Goal: Information Seeking & Learning: Learn about a topic

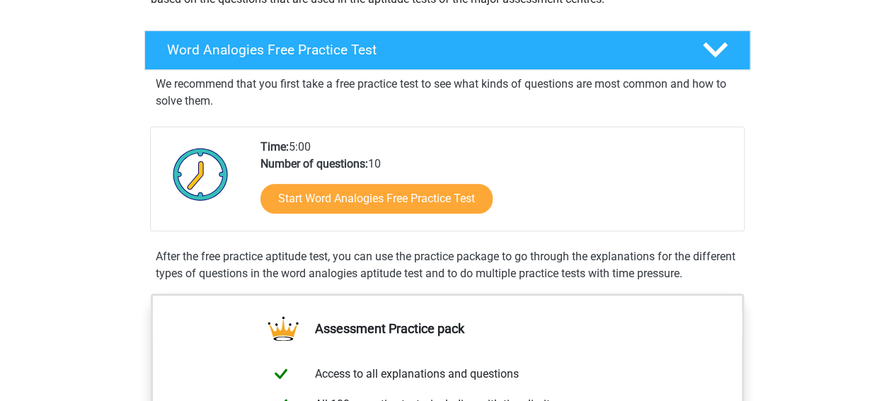
scroll to position [205, 0]
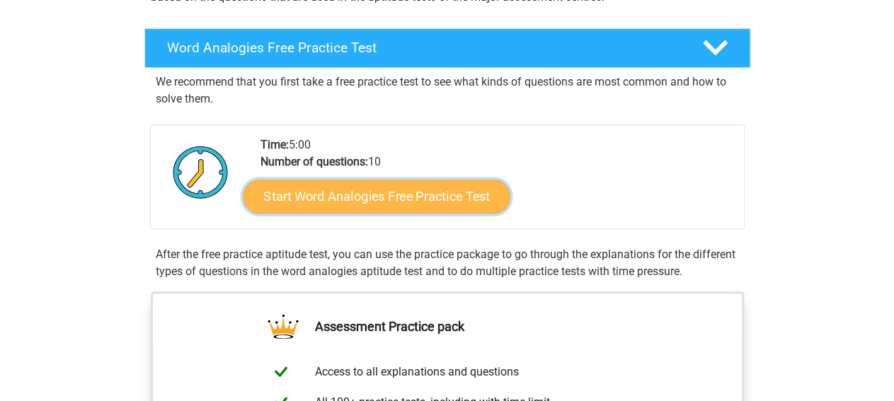
click at [431, 195] on link "Start Word Analogies Free Practice Test" at bounding box center [376, 196] width 267 height 34
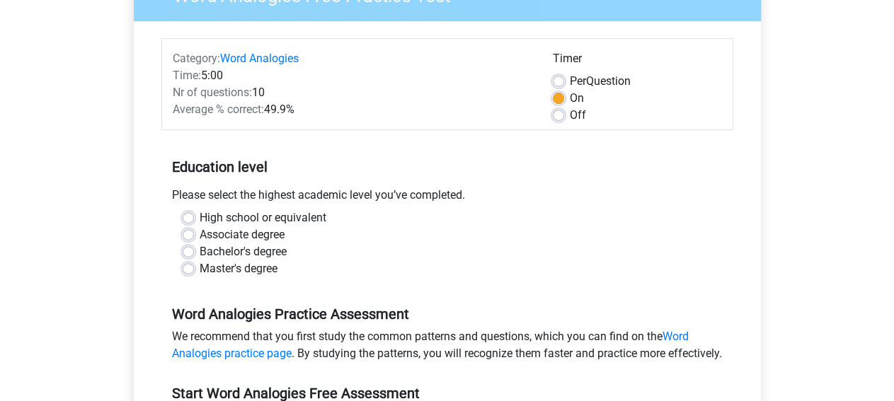
scroll to position [147, 0]
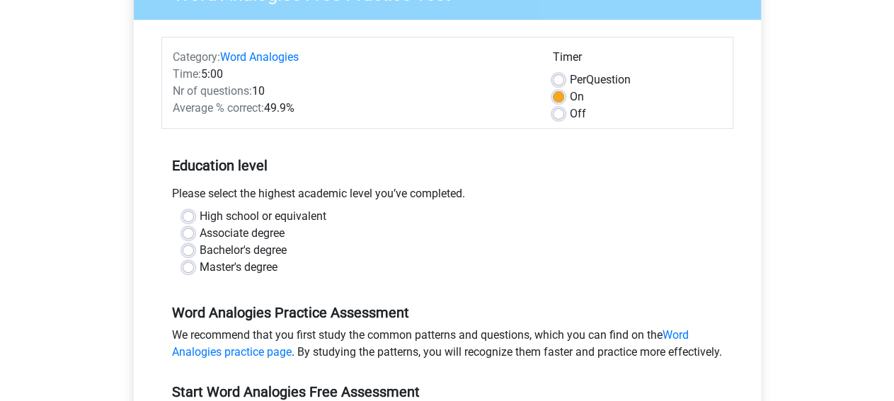
click at [209, 248] on label "Bachelor's degree" at bounding box center [243, 250] width 87 height 17
click at [194, 248] on input "Bachelor's degree" at bounding box center [188, 249] width 11 height 14
radio input "true"
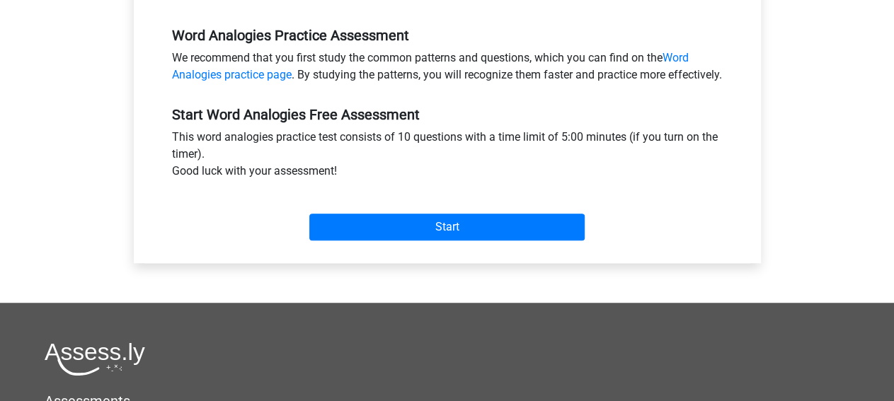
scroll to position [427, 0]
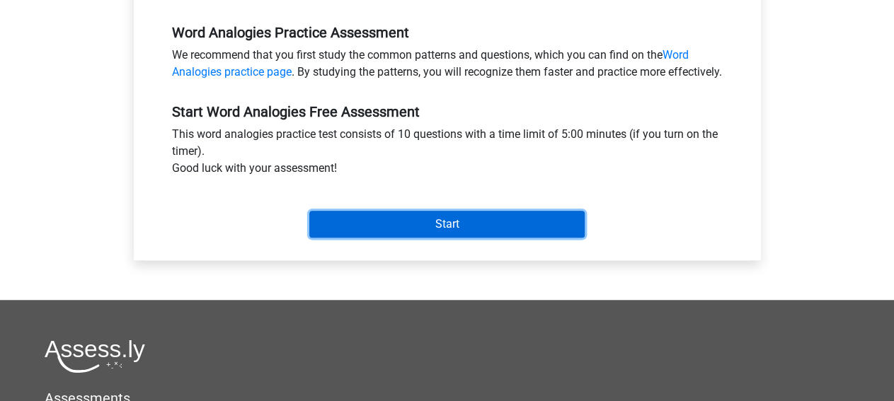
click at [555, 238] on input "Start" at bounding box center [446, 224] width 275 height 27
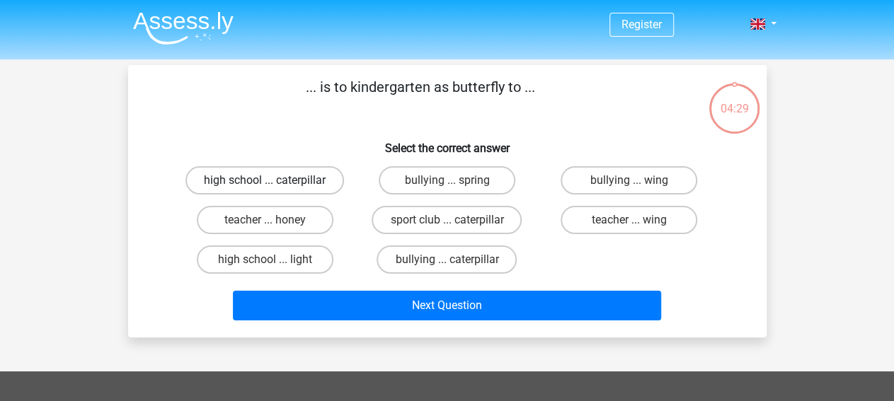
click at [301, 186] on label "high school ... caterpillar" at bounding box center [264, 180] width 158 height 28
click at [274, 186] on input "high school ... caterpillar" at bounding box center [269, 184] width 9 height 9
radio input "true"
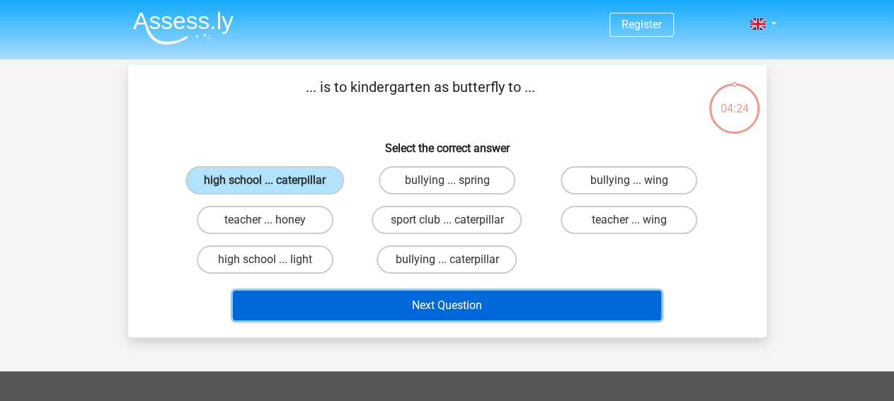
click at [440, 302] on button "Next Question" at bounding box center [447, 306] width 428 height 30
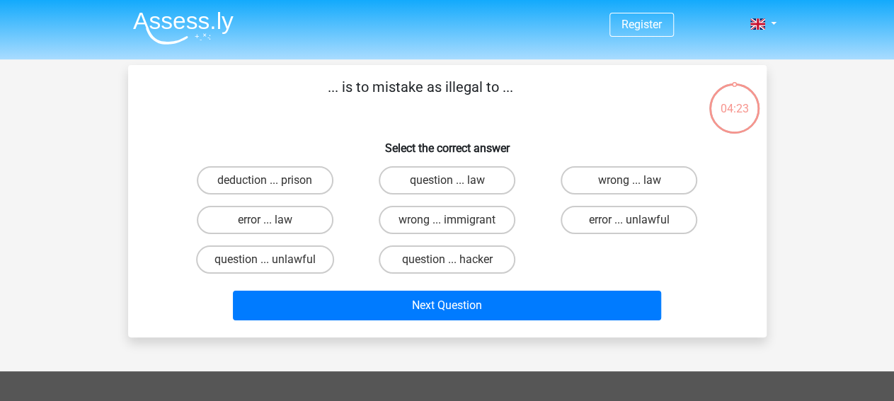
scroll to position [65, 0]
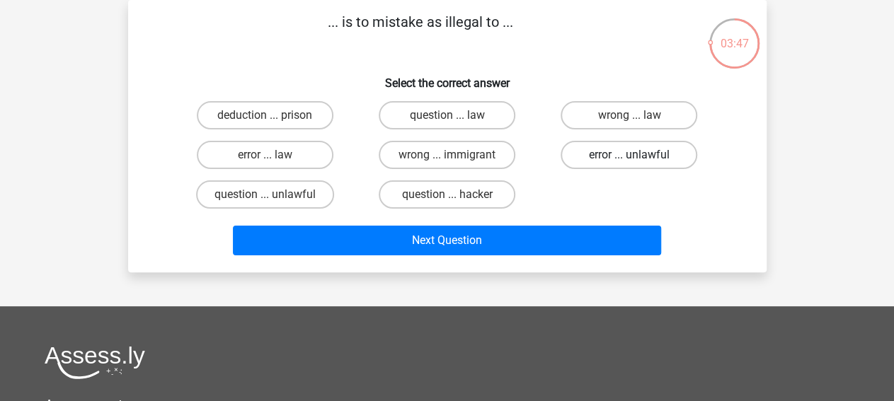
click at [618, 156] on label "error ... unlawful" at bounding box center [628, 155] width 137 height 28
click at [629, 156] on input "error ... unlawful" at bounding box center [633, 159] width 9 height 9
radio input "true"
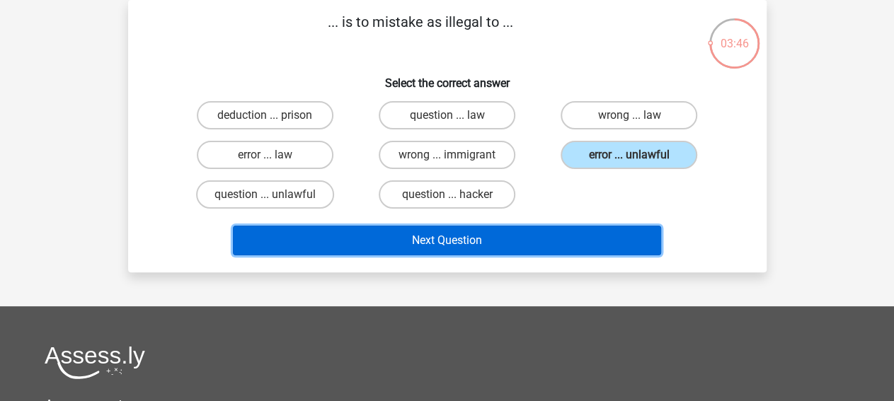
click at [455, 242] on button "Next Question" at bounding box center [447, 241] width 428 height 30
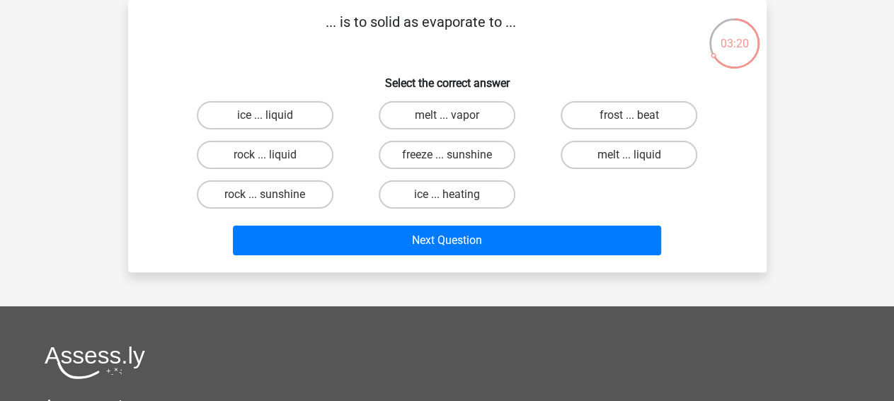
click at [449, 195] on input "ice ... heating" at bounding box center [450, 199] width 9 height 9
radio input "true"
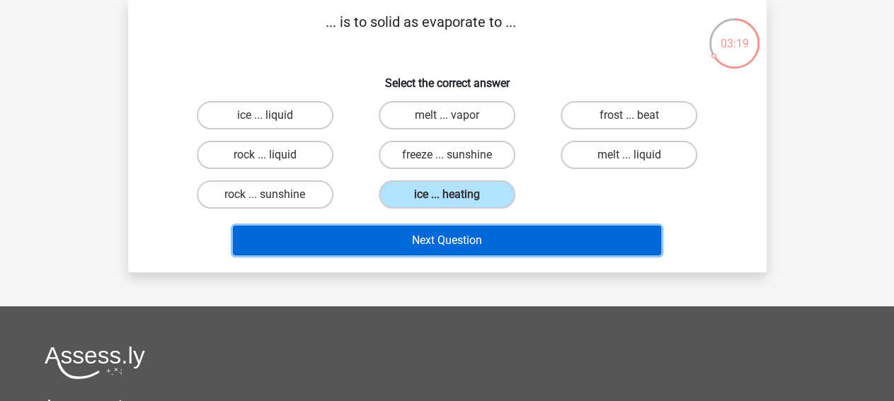
click at [429, 248] on button "Next Question" at bounding box center [447, 241] width 428 height 30
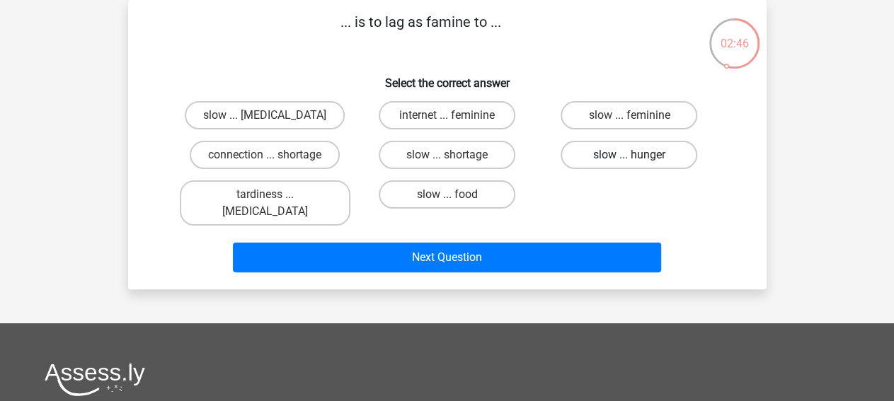
click at [601, 151] on label "slow ... hunger" at bounding box center [628, 155] width 137 height 28
click at [629, 155] on input "slow ... hunger" at bounding box center [633, 159] width 9 height 9
radio input "true"
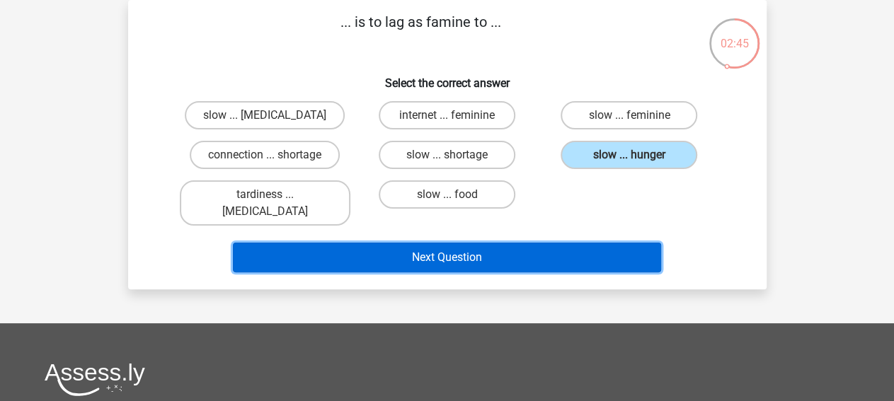
click at [490, 243] on button "Next Question" at bounding box center [447, 258] width 428 height 30
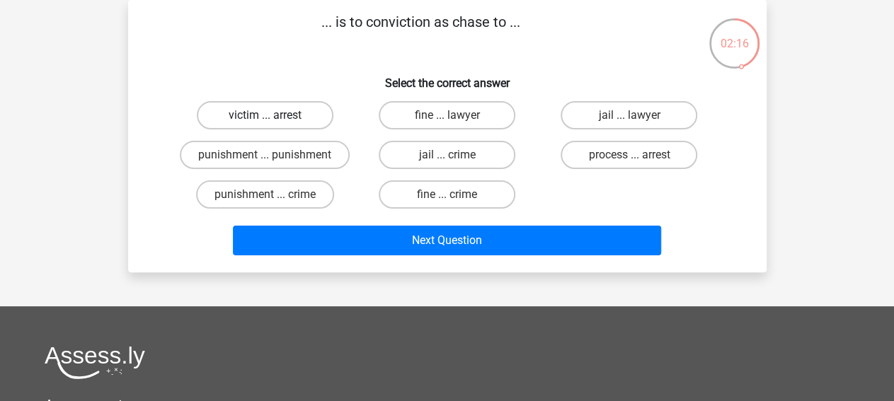
click at [261, 116] on label "victim ... arrest" at bounding box center [265, 115] width 137 height 28
click at [265, 116] on input "victim ... arrest" at bounding box center [269, 119] width 9 height 9
radio input "true"
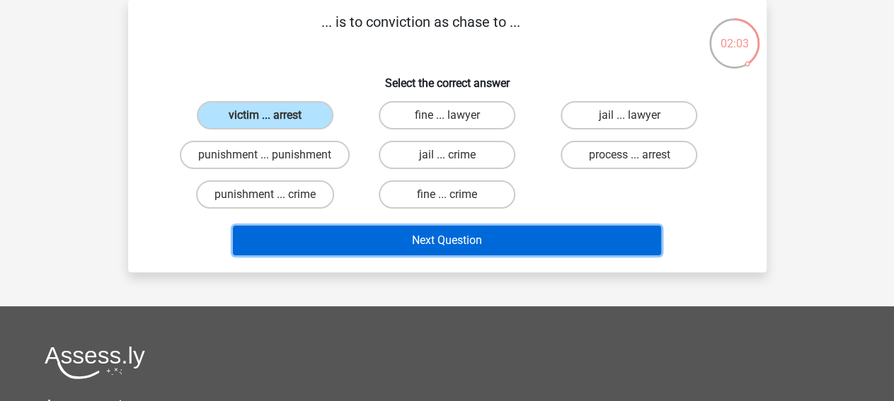
click at [311, 246] on button "Next Question" at bounding box center [447, 241] width 428 height 30
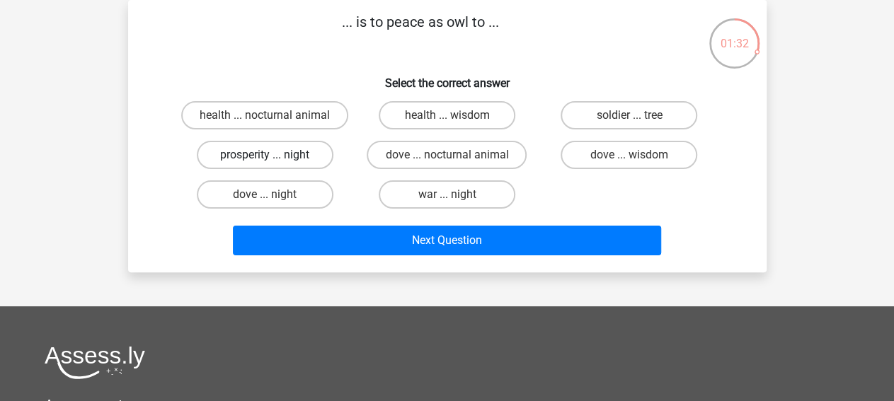
click at [251, 161] on label "prosperity ... night" at bounding box center [265, 155] width 137 height 28
click at [265, 161] on input "prosperity ... night" at bounding box center [269, 159] width 9 height 9
radio input "true"
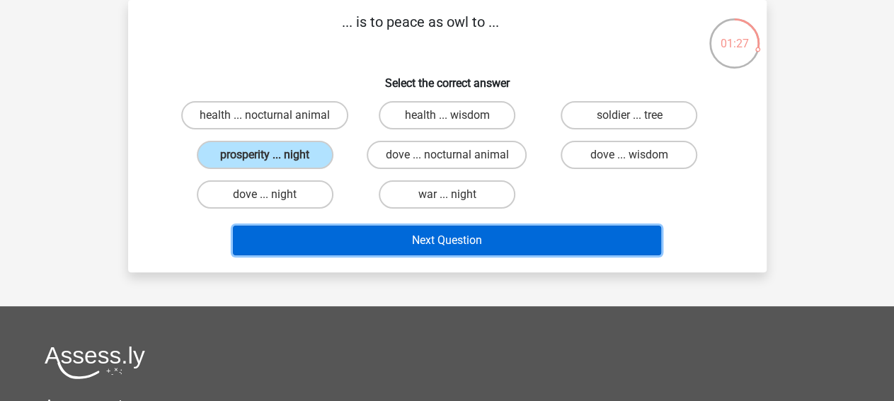
click at [399, 229] on button "Next Question" at bounding box center [447, 241] width 428 height 30
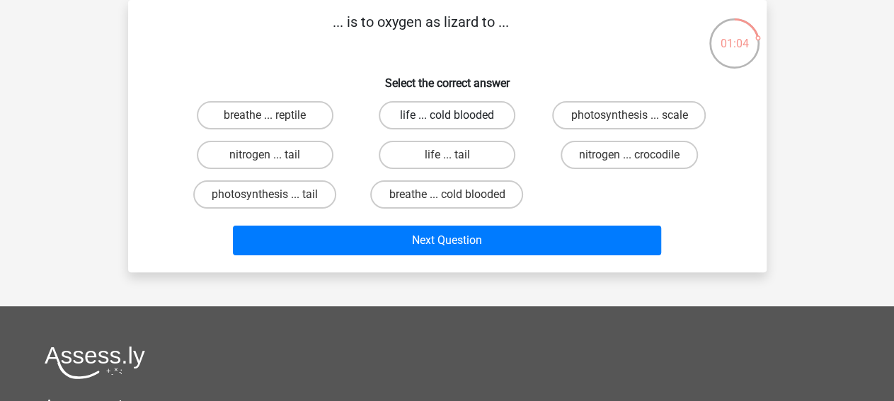
click at [441, 123] on label "life ... cold blooded" at bounding box center [447, 115] width 137 height 28
click at [446, 123] on input "life ... cold blooded" at bounding box center [450, 119] width 9 height 9
radio input "true"
click at [408, 197] on label "breathe ... cold blooded" at bounding box center [446, 194] width 153 height 28
click at [446, 197] on input "breathe ... cold blooded" at bounding box center [450, 199] width 9 height 9
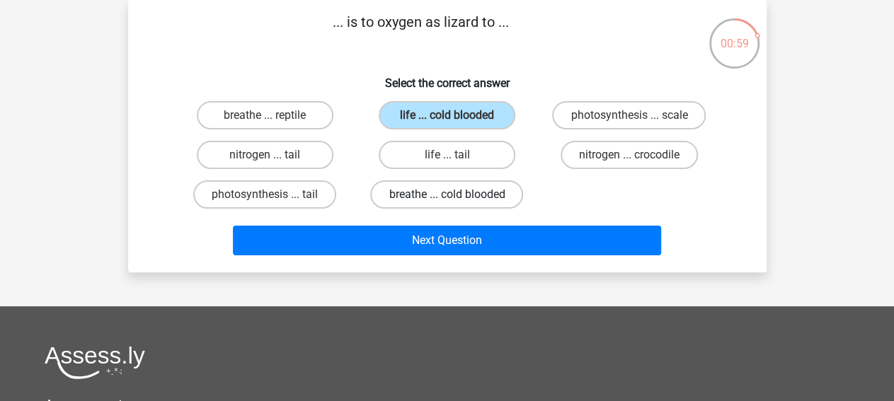
radio input "true"
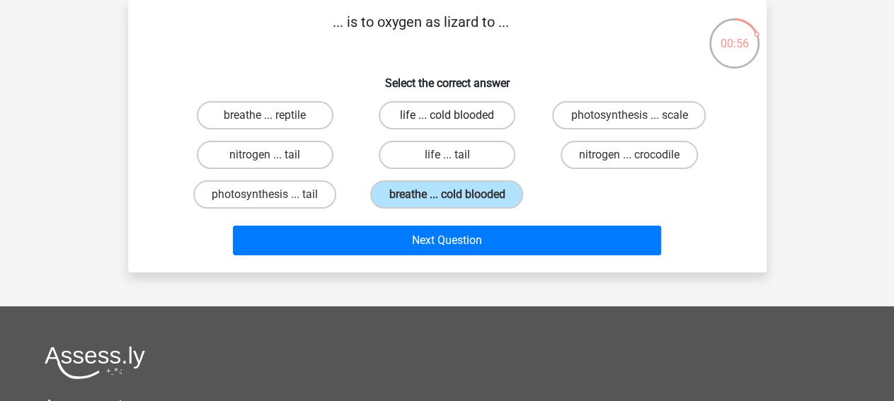
click at [433, 114] on label "life ... cold blooded" at bounding box center [447, 115] width 137 height 28
click at [446, 115] on input "life ... cold blooded" at bounding box center [450, 119] width 9 height 9
radio input "true"
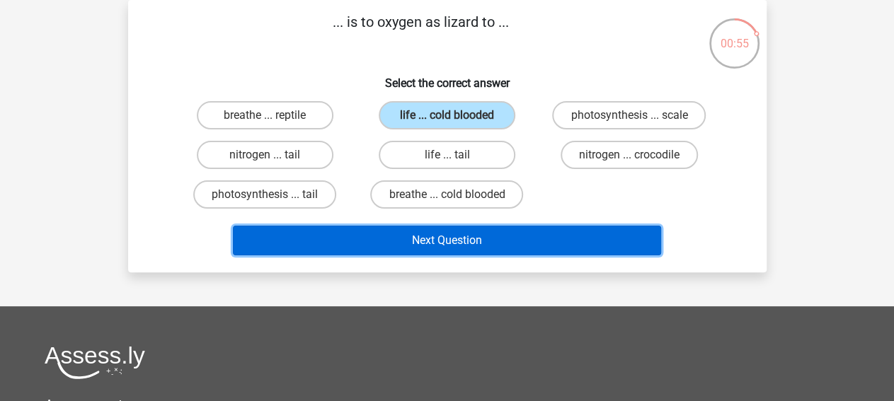
click at [383, 240] on button "Next Question" at bounding box center [447, 241] width 428 height 30
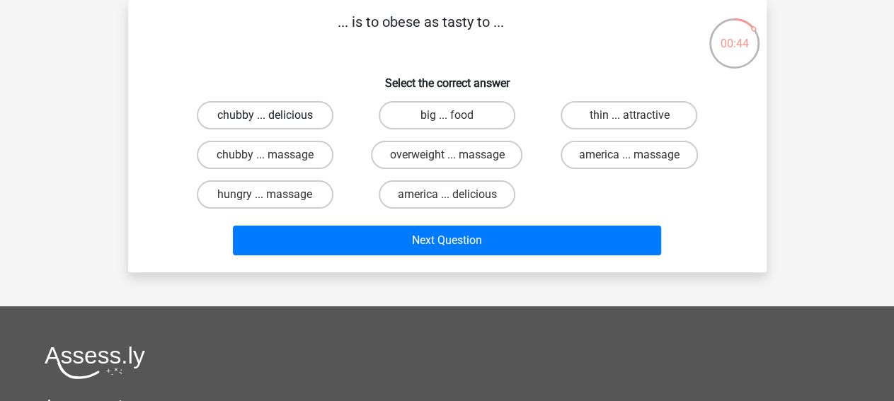
click at [296, 117] on label "chubby ... delicious" at bounding box center [265, 115] width 137 height 28
click at [274, 117] on input "chubby ... delicious" at bounding box center [269, 119] width 9 height 9
radio input "true"
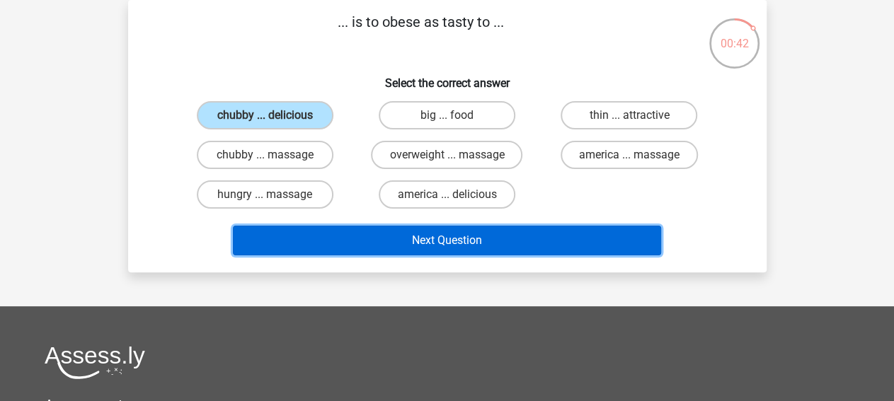
click at [395, 243] on button "Next Question" at bounding box center [447, 241] width 428 height 30
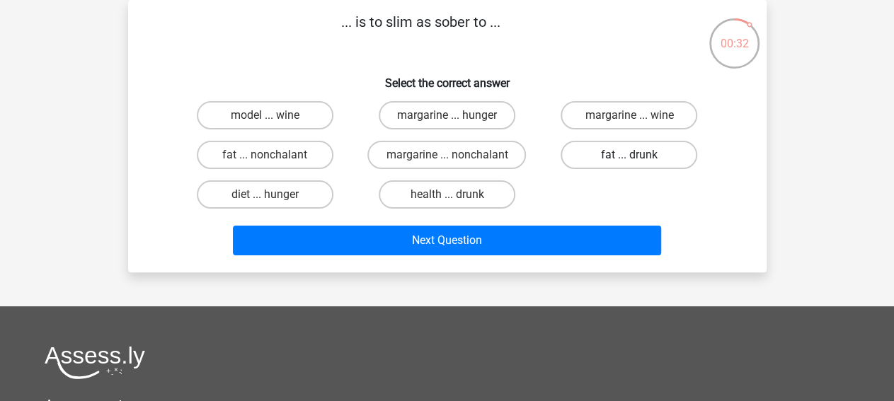
click at [599, 156] on label "fat ... drunk" at bounding box center [628, 155] width 137 height 28
click at [629, 156] on input "fat ... drunk" at bounding box center [633, 159] width 9 height 9
radio input "true"
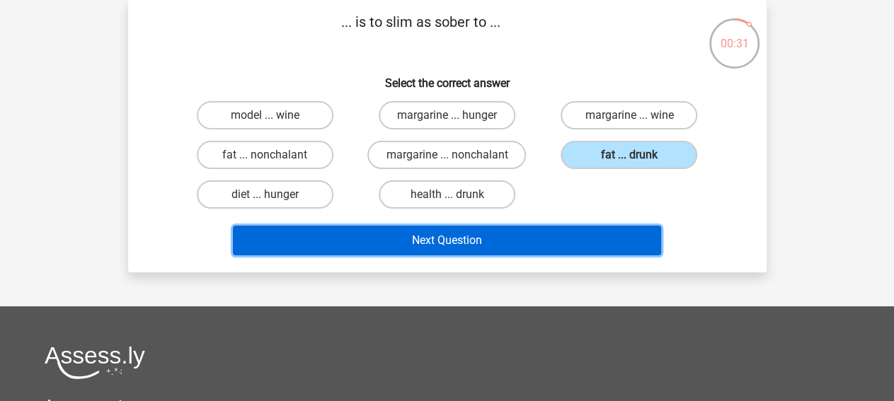
click at [503, 233] on button "Next Question" at bounding box center [447, 241] width 428 height 30
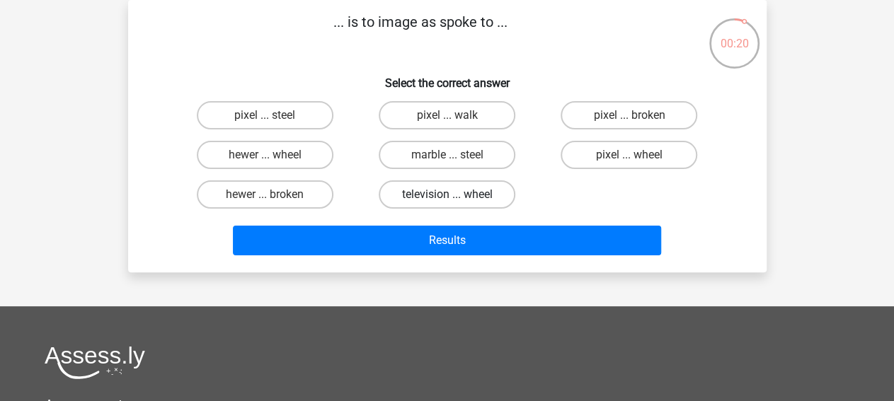
click at [447, 194] on label "television ... wheel" at bounding box center [447, 194] width 137 height 28
click at [447, 195] on input "television ... wheel" at bounding box center [450, 199] width 9 height 9
radio input "true"
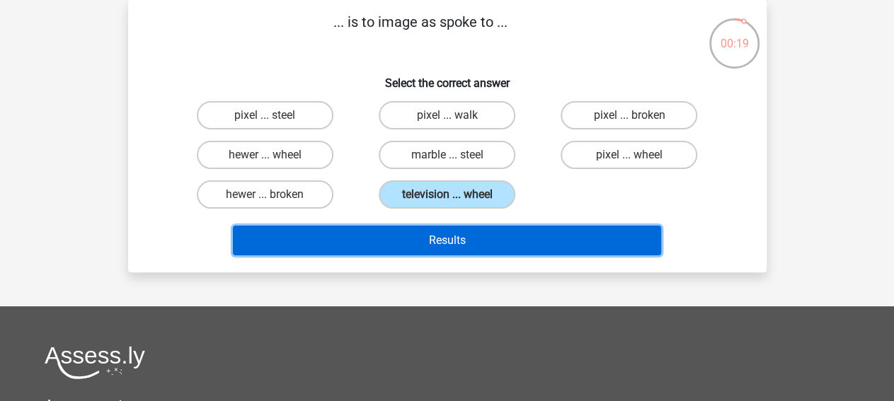
click at [428, 238] on button "Results" at bounding box center [447, 241] width 428 height 30
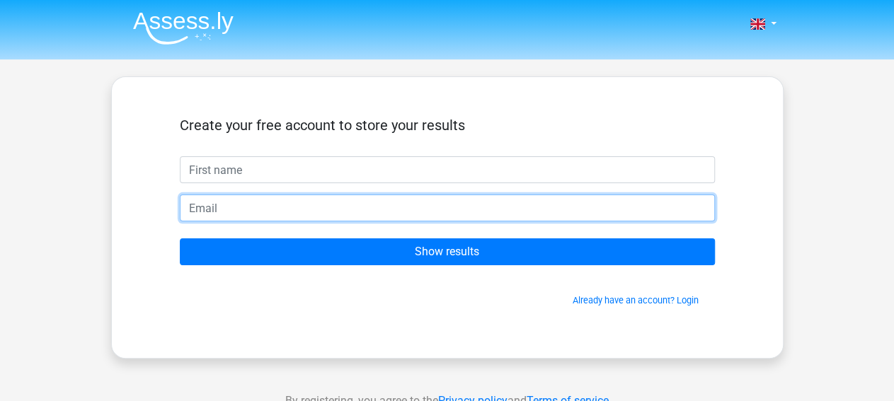
click at [233, 208] on input "email" at bounding box center [447, 208] width 535 height 27
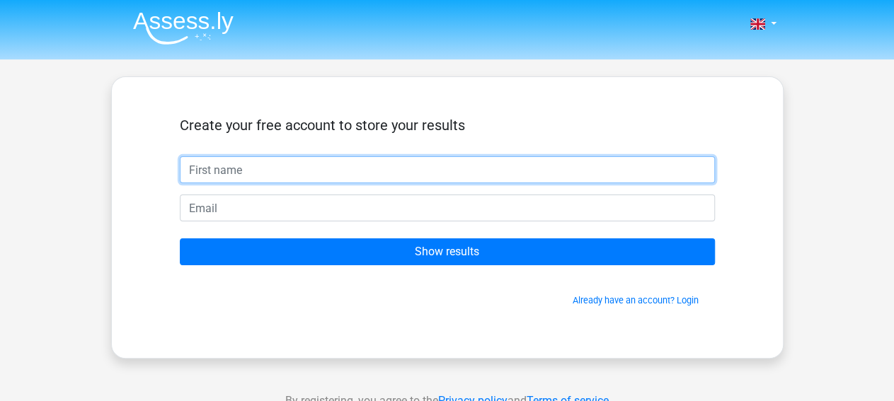
click at [216, 173] on input "text" at bounding box center [447, 169] width 535 height 27
type input "m"
type input "melodie"
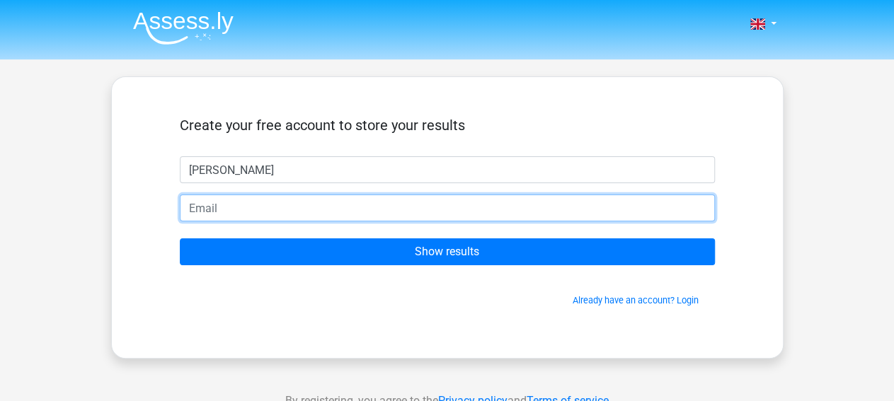
click at [195, 209] on input "email" at bounding box center [447, 208] width 535 height 27
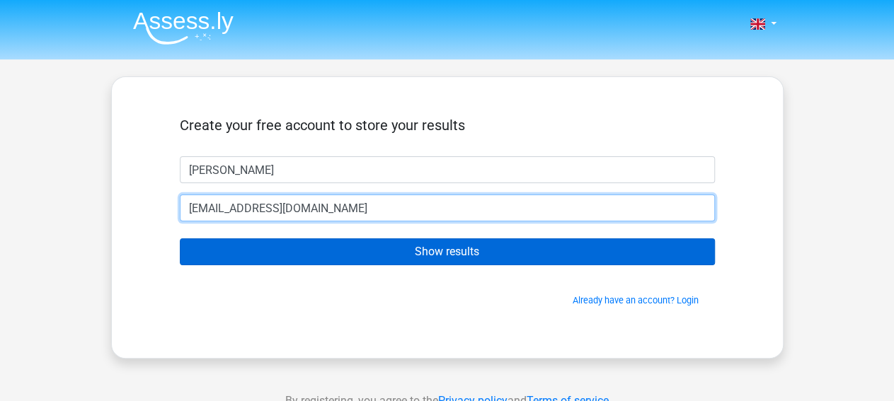
type input "melodieflores568@gmail.com"
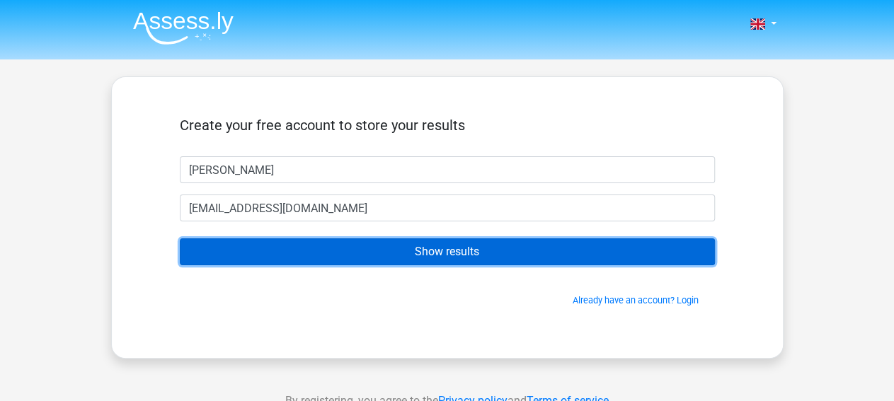
click at [347, 245] on input "Show results" at bounding box center [447, 251] width 535 height 27
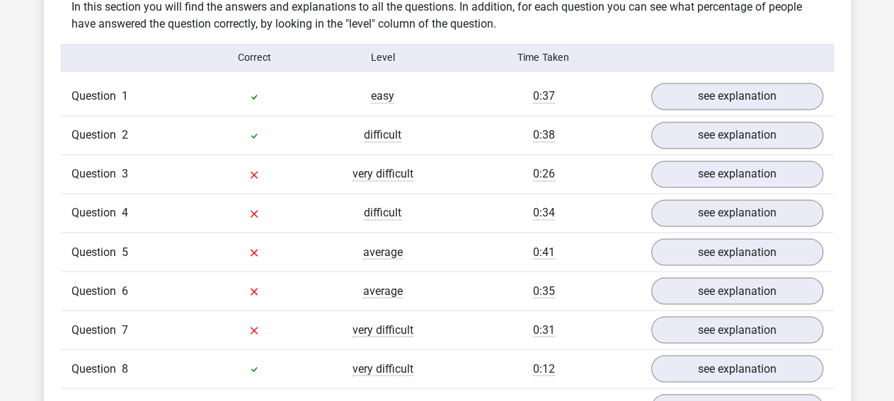
scroll to position [1104, 0]
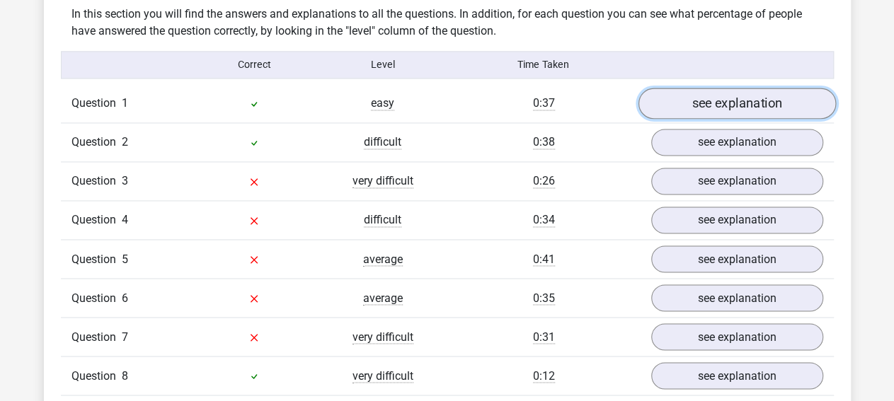
click at [671, 101] on link "see explanation" at bounding box center [735, 104] width 197 height 31
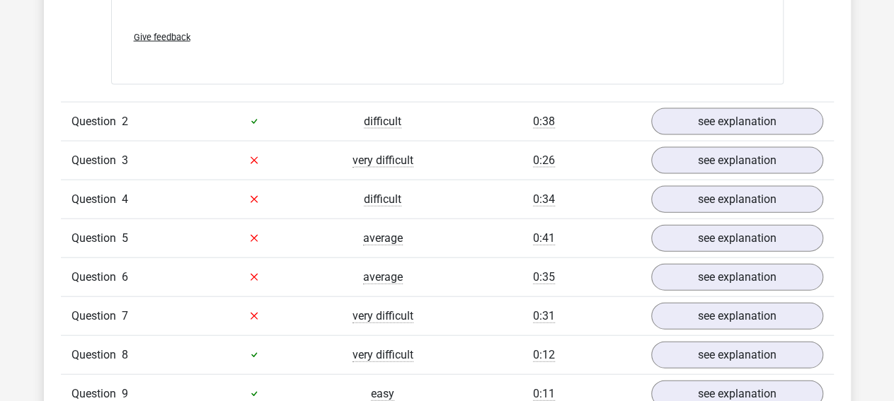
scroll to position [1477, 0]
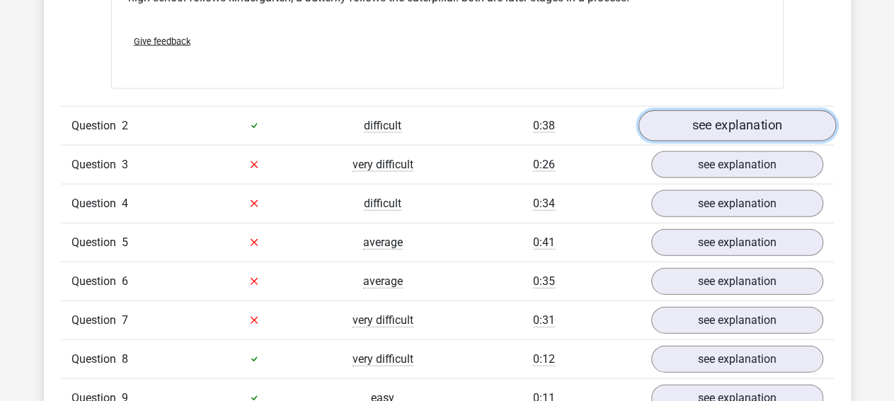
click at [738, 127] on link "see explanation" at bounding box center [735, 125] width 197 height 31
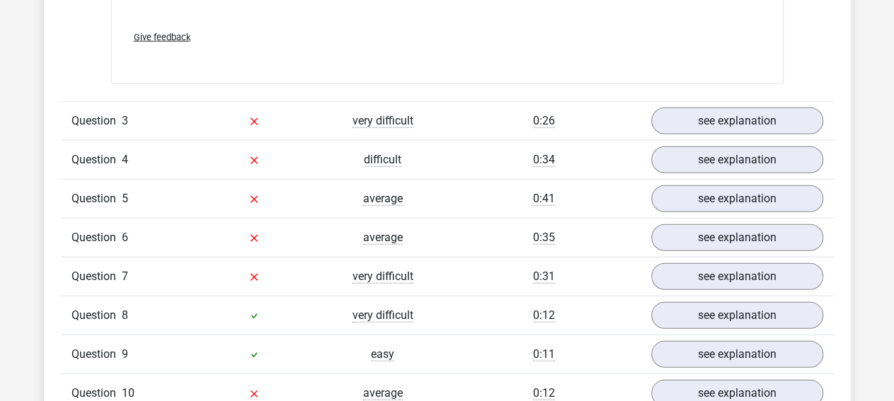
scroll to position [1888, 0]
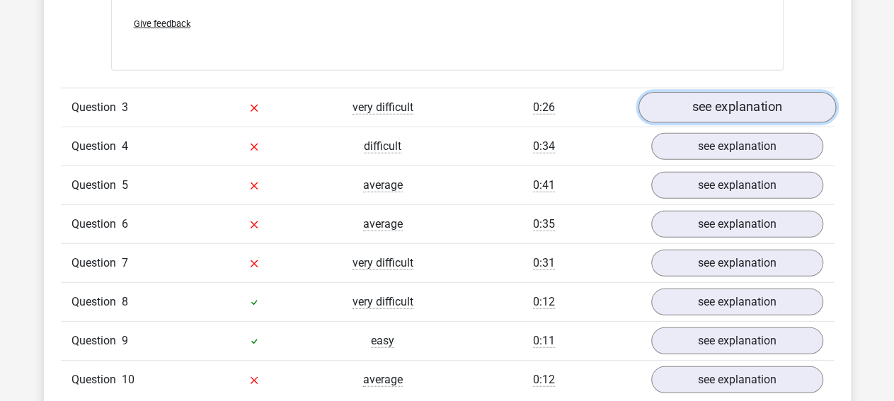
click at [728, 91] on link "see explanation" at bounding box center [735, 106] width 197 height 31
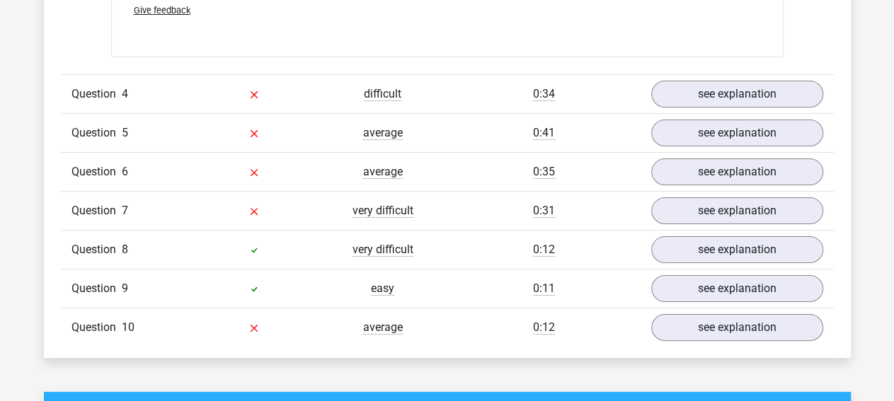
scroll to position [2694, 0]
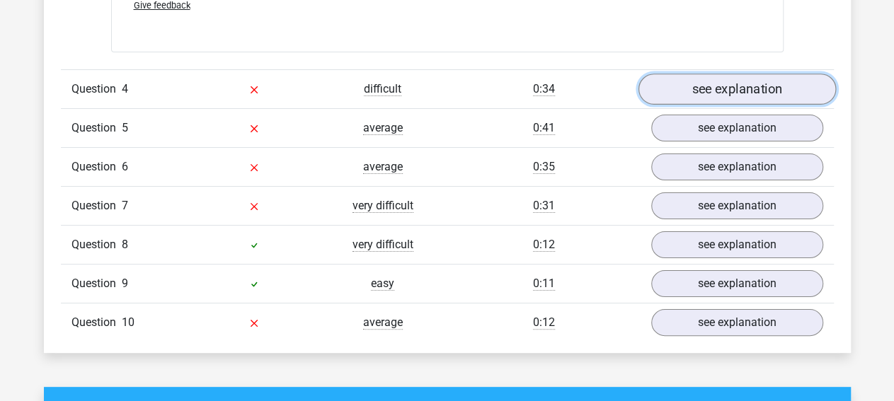
click at [675, 75] on link "see explanation" at bounding box center [735, 89] width 197 height 31
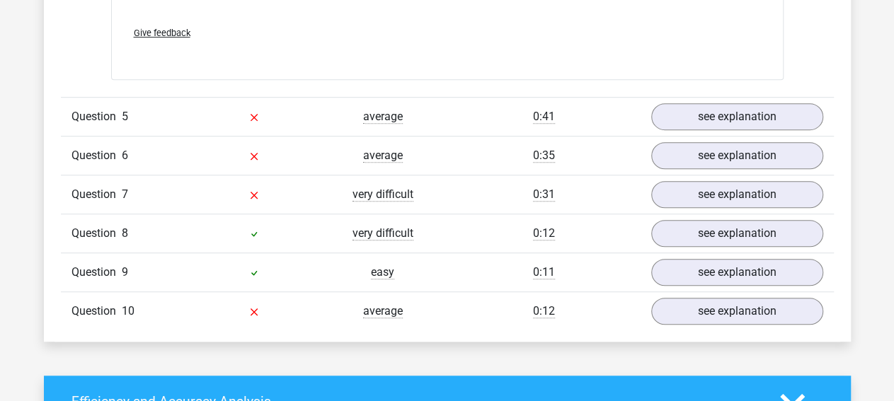
scroll to position [3053, 0]
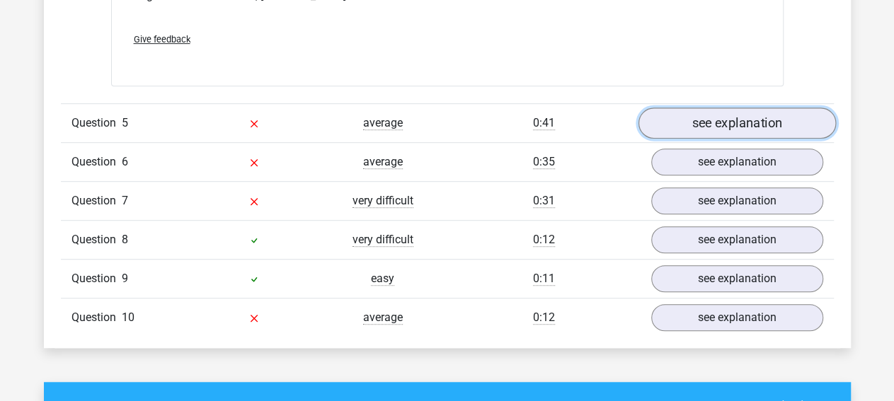
click at [715, 111] on link "see explanation" at bounding box center [735, 123] width 197 height 31
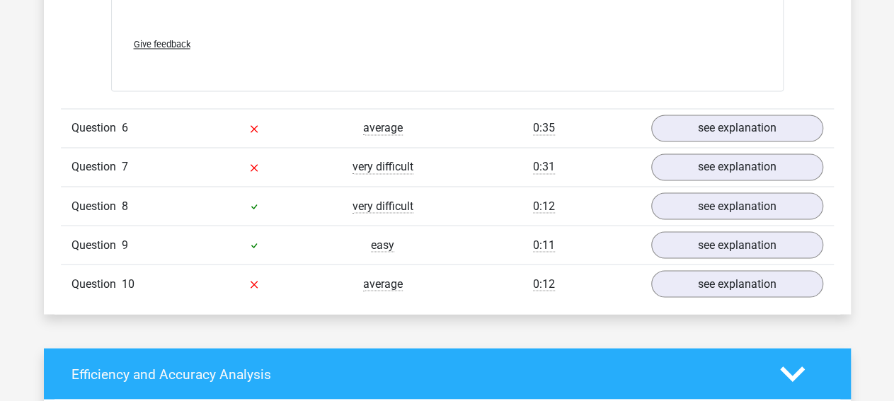
scroll to position [3830, 0]
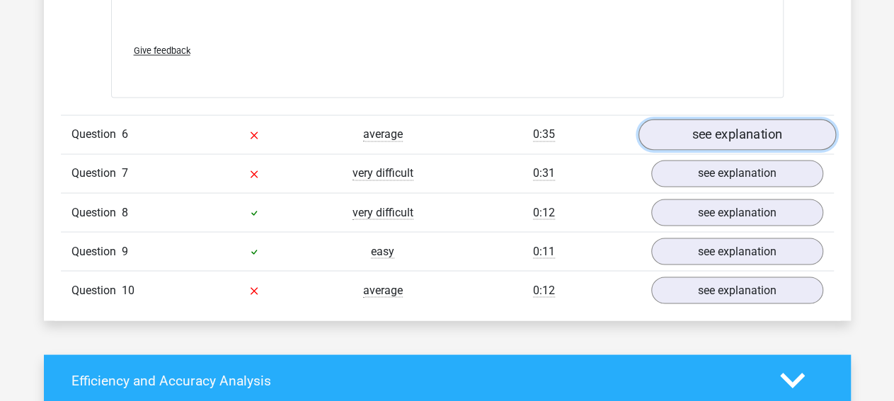
click at [707, 125] on link "see explanation" at bounding box center [735, 135] width 197 height 31
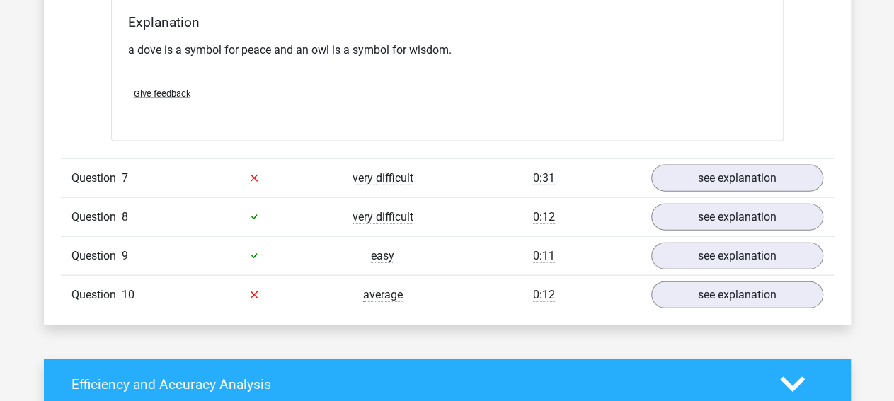
scroll to position [4188, 0]
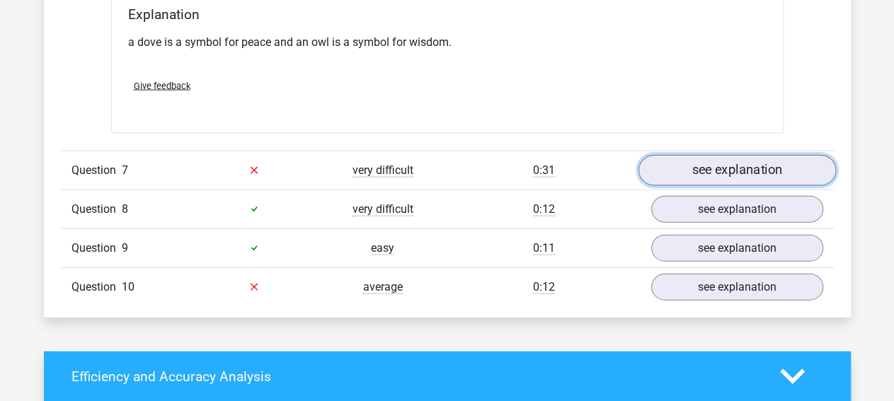
click at [702, 163] on link "see explanation" at bounding box center [735, 170] width 197 height 31
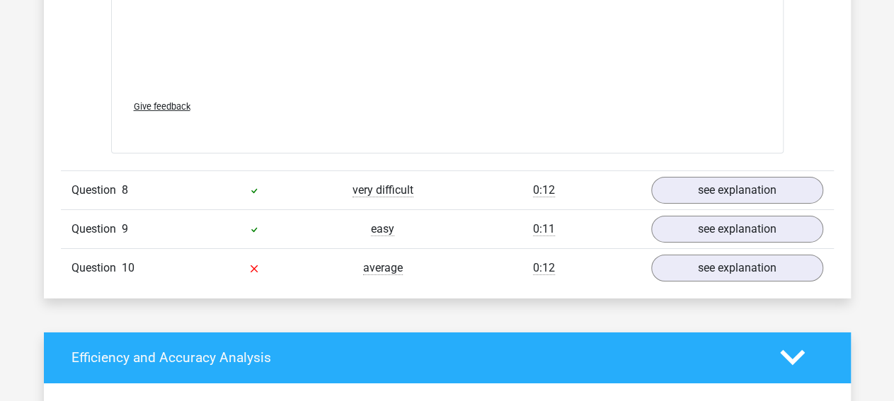
scroll to position [4981, 0]
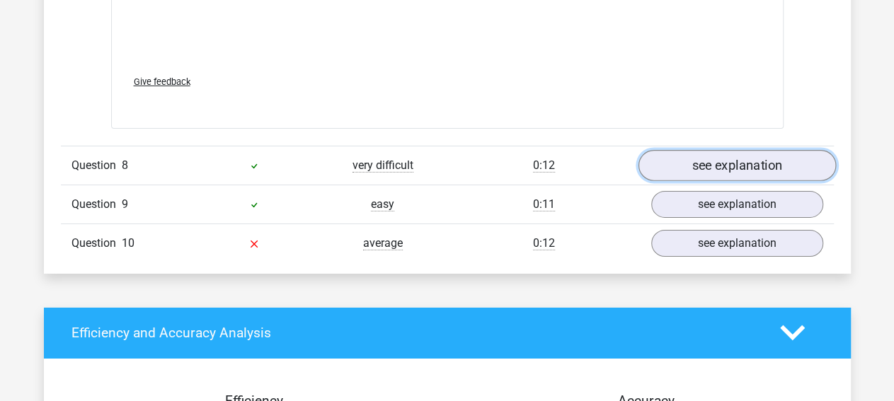
click at [704, 166] on link "see explanation" at bounding box center [735, 165] width 197 height 31
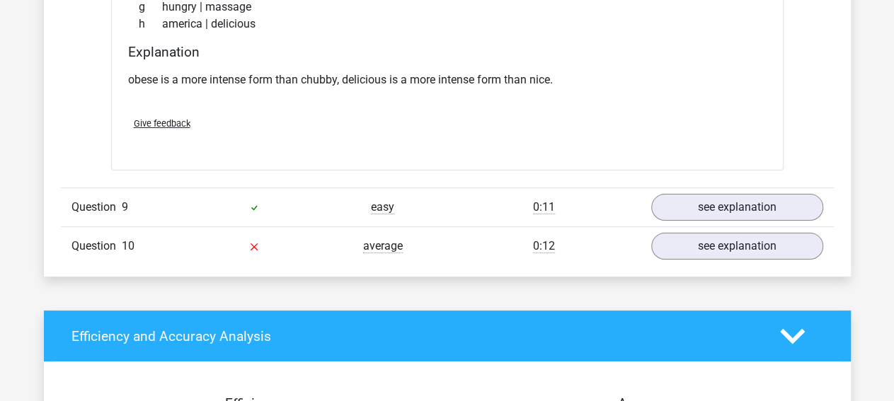
scroll to position [5358, 0]
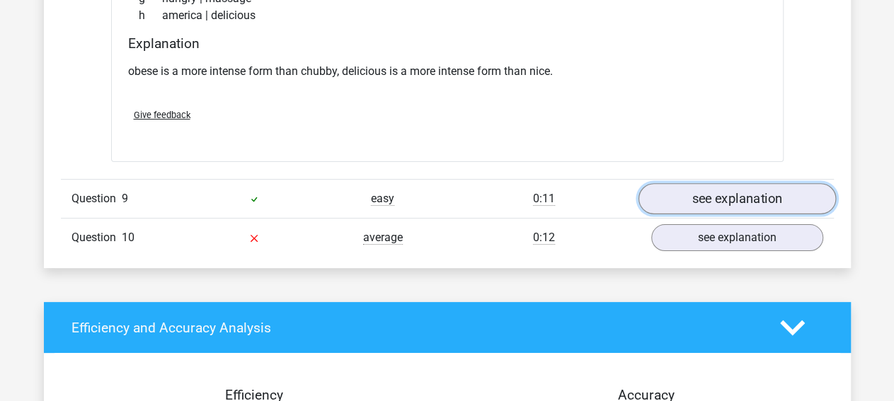
click at [705, 192] on link "see explanation" at bounding box center [735, 198] width 197 height 31
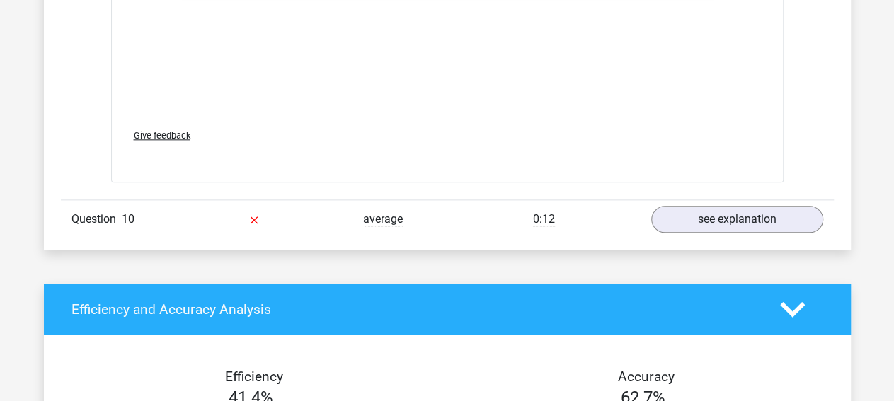
scroll to position [6106, 0]
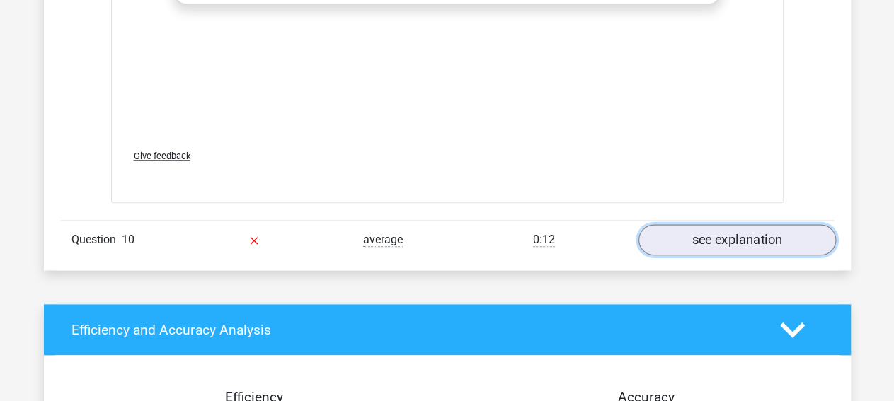
click at [724, 228] on link "see explanation" at bounding box center [735, 239] width 197 height 31
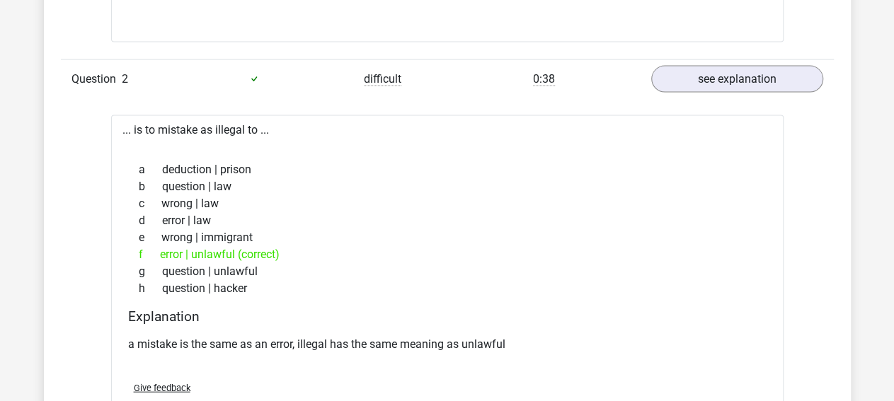
scroll to position [1576, 0]
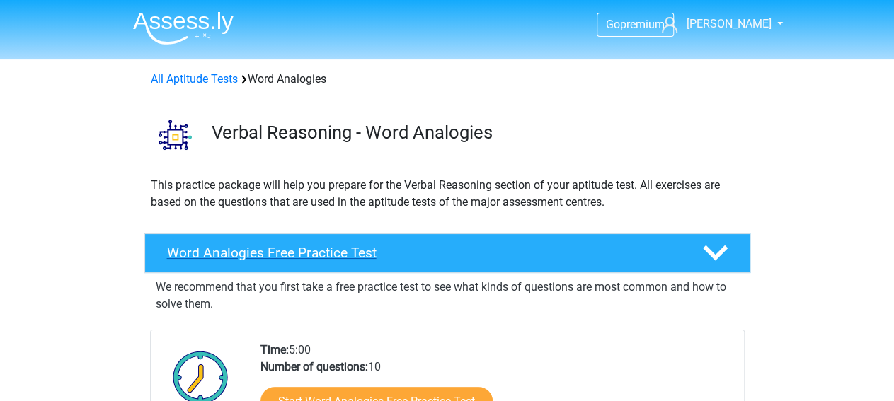
click at [553, 242] on div "Word Analogies Free Practice Test" at bounding box center [447, 253] width 606 height 40
